Goal: Find specific page/section: Find specific page/section

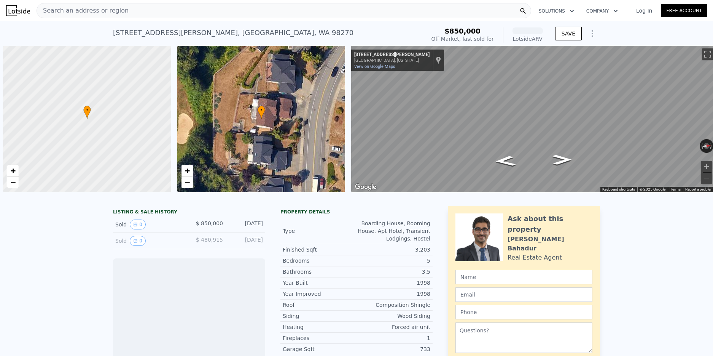
scroll to position [0, 3]
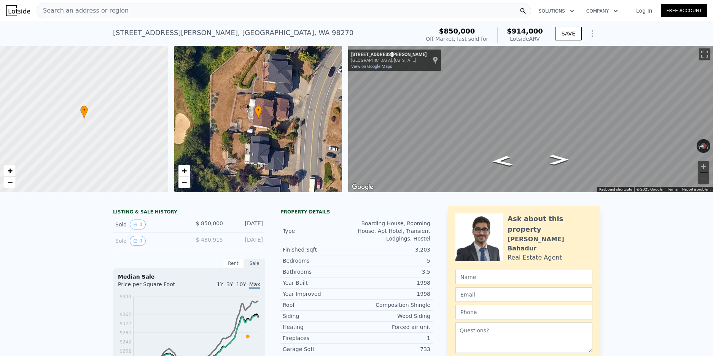
click at [270, 11] on div "Search an address or region" at bounding box center [284, 10] width 495 height 15
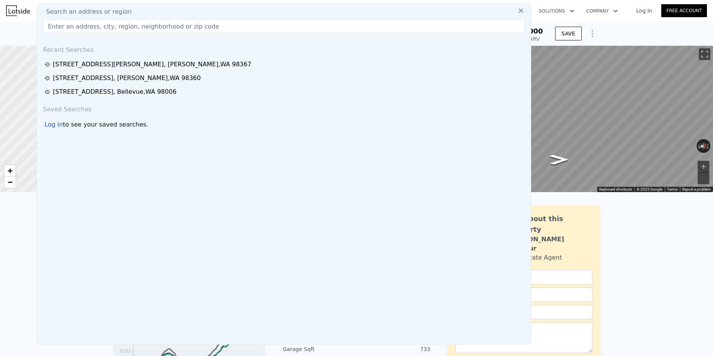
click at [177, 25] on input "text" at bounding box center [284, 26] width 482 height 14
click at [112, 28] on input "text" at bounding box center [284, 26] width 482 height 14
paste input "[STREET_ADDRESS]"
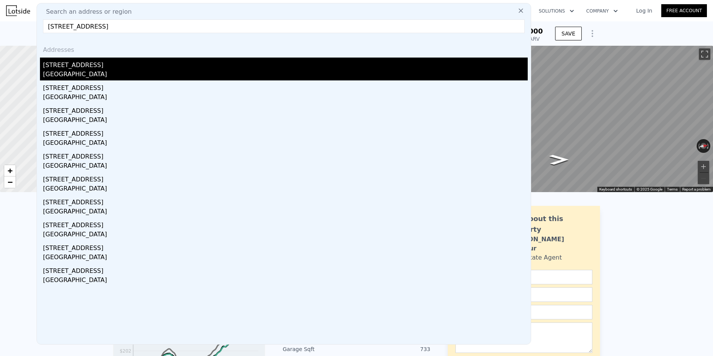
type input "[STREET_ADDRESS]"
click at [85, 65] on div "[STREET_ADDRESS]" at bounding box center [285, 63] width 485 height 12
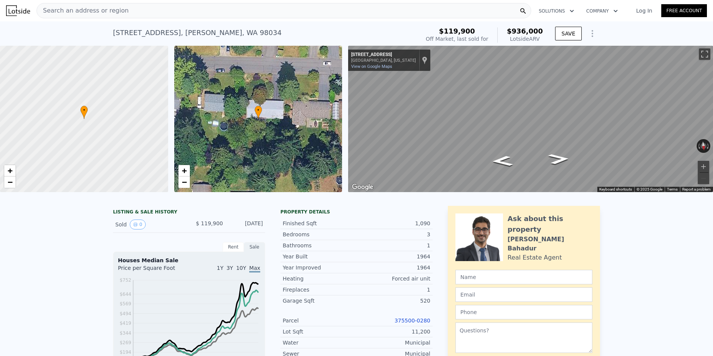
click at [154, 12] on div "Search an address or region" at bounding box center [284, 10] width 495 height 15
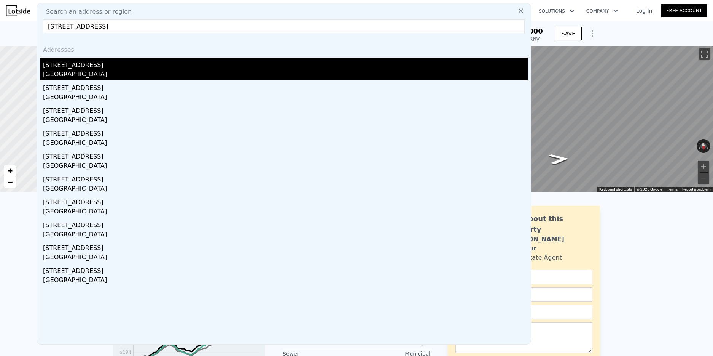
type input "[STREET_ADDRESS]"
click at [91, 69] on div "[STREET_ADDRESS]" at bounding box center [285, 63] width 485 height 12
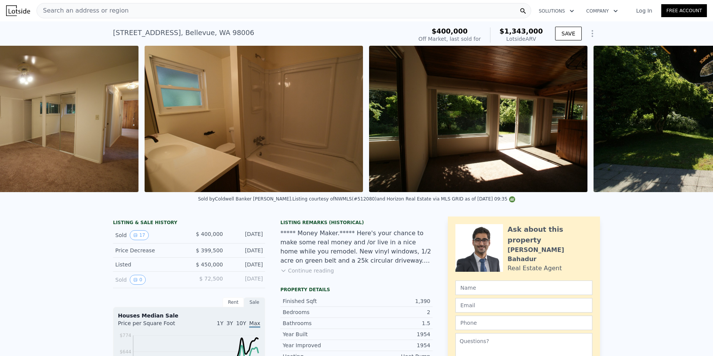
scroll to position [0, 3453]
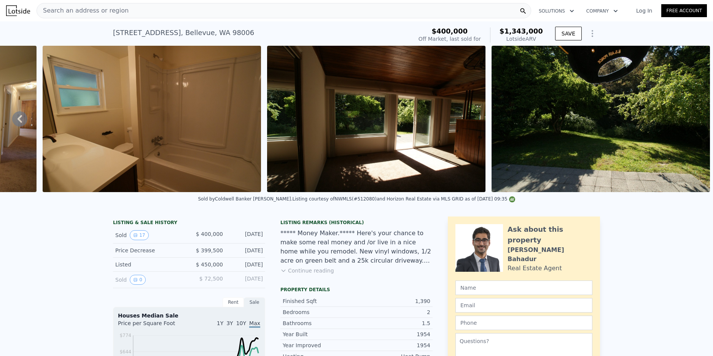
click at [315, 266] on button "Continue reading" at bounding box center [308, 270] width 54 height 8
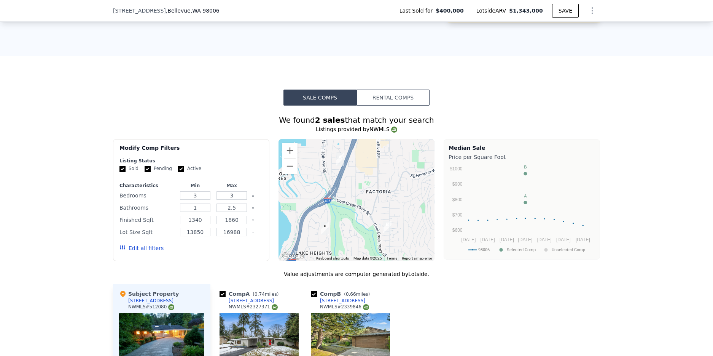
scroll to position [618, 0]
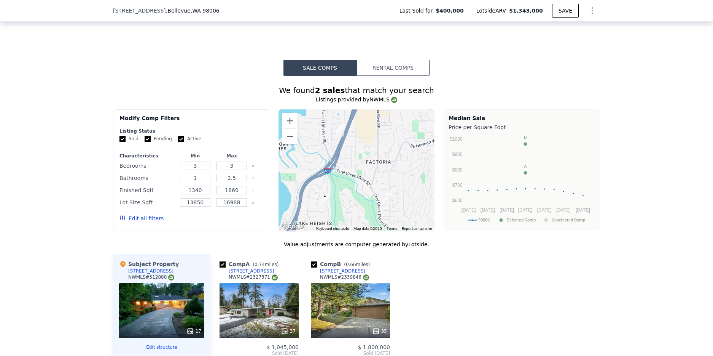
click at [325, 196] on img "4725 119th Ave SE" at bounding box center [325, 198] width 8 height 13
click at [287, 113] on button "Zoom in" at bounding box center [289, 120] width 15 height 15
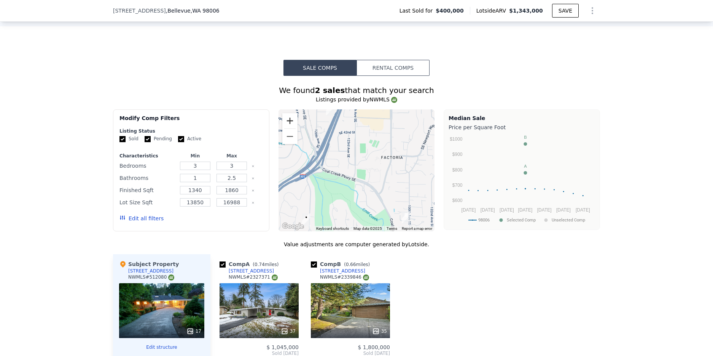
click at [287, 113] on button "Zoom in" at bounding box center [289, 120] width 15 height 15
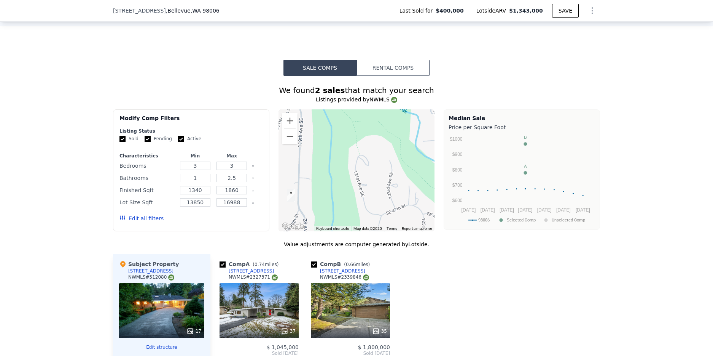
drag, startPoint x: 332, startPoint y: 175, endPoint x: 392, endPoint y: 67, distance: 123.7
click at [392, 76] on div "We found 2 sales that match your search Listings provided by NWMLS Filters Map …" at bounding box center [356, 294] width 487 height 437
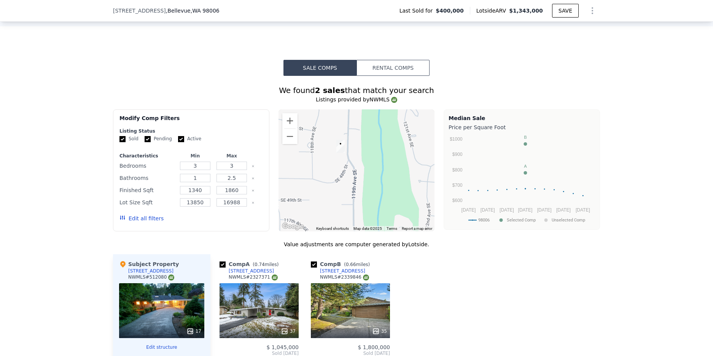
drag, startPoint x: 323, startPoint y: 171, endPoint x: 373, endPoint y: 122, distance: 70.3
click at [373, 122] on div at bounding box center [357, 170] width 156 height 122
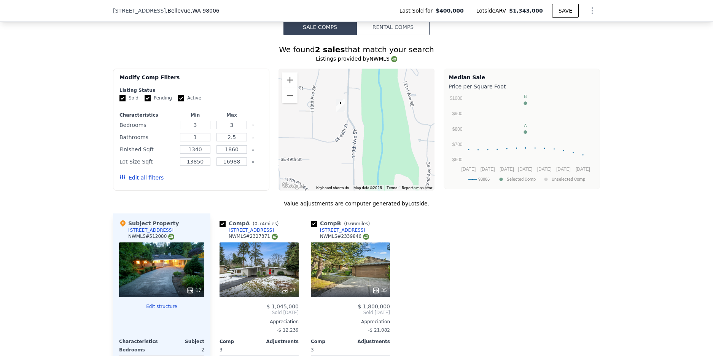
scroll to position [644, 0]
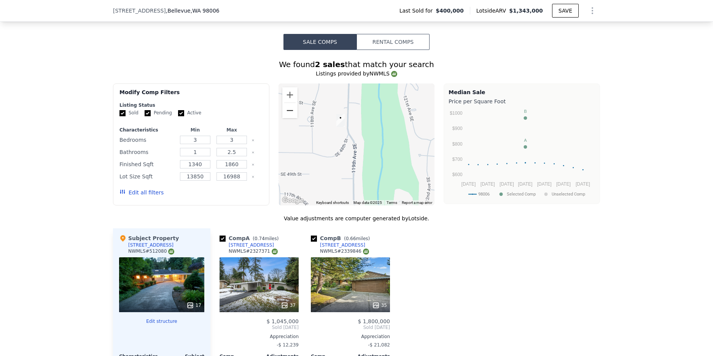
click at [294, 108] on button "Zoom out" at bounding box center [289, 110] width 15 height 15
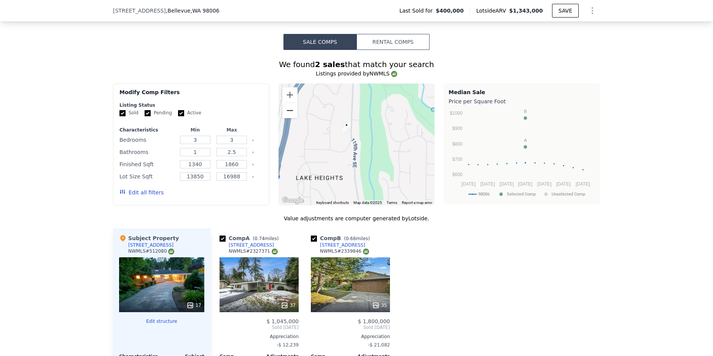
click at [294, 108] on button "Zoom out" at bounding box center [289, 110] width 15 height 15
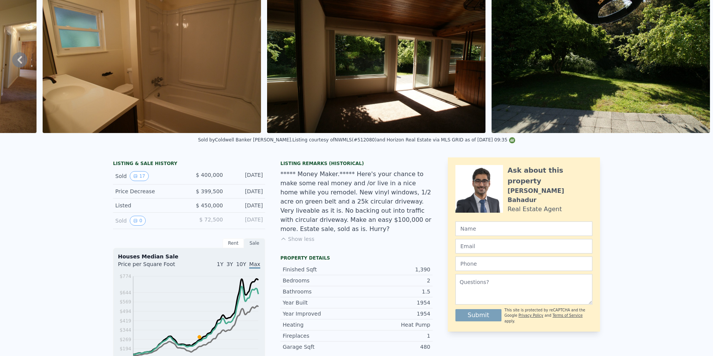
scroll to position [0, 0]
